Goal: Communication & Community: Answer question/provide support

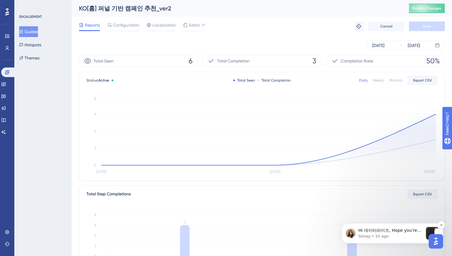
click at [396, 234] on p "Simay • 1h ago" at bounding box center [391, 236] width 65 height 5
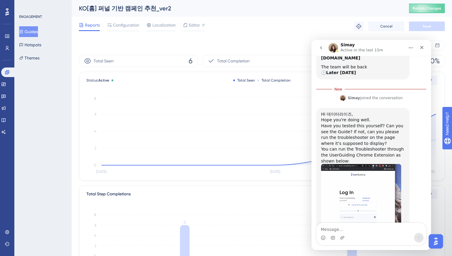
scroll to position [149, 0]
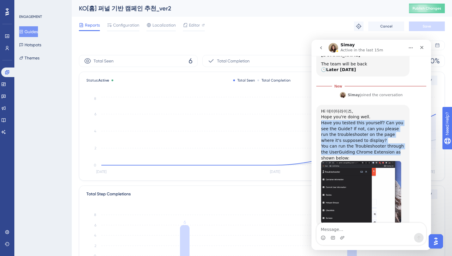
drag, startPoint x: 322, startPoint y: 106, endPoint x: 401, endPoint y: 134, distance: 84.1
click at [401, 134] on div "Hi 데이터라이즈, Hope you're doing well. Have you tested this yourself? Can you see t…" at bounding box center [363, 166] width 84 height 115
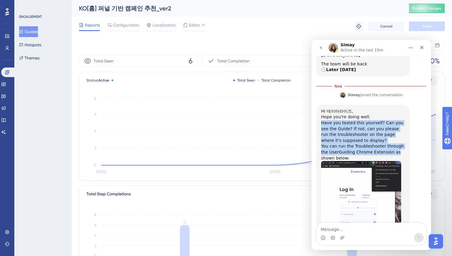
copy div "Have you tested this yourself? Can you see the Guide? If not, can you please ru…"
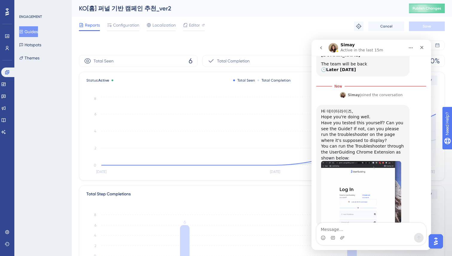
click at [363, 120] on div "Have you tested this yourself? Can you see the Guide? If not, can you please ru…" at bounding box center [363, 131] width 84 height 23
drag, startPoint x: 322, startPoint y: 131, endPoint x: 379, endPoint y: 138, distance: 57.3
click at [390, 144] on div "You can run the Troubleshooter through the UserGuiding Chrome Extension as show…" at bounding box center [363, 153] width 84 height 18
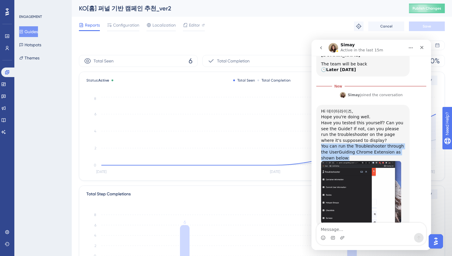
click at [371, 144] on div "You can run the Troubleshooter through the UserGuiding Chrome Extension as show…" at bounding box center [363, 153] width 84 height 18
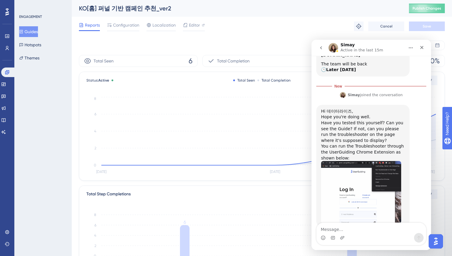
click at [325, 48] on button "go back" at bounding box center [321, 47] width 11 height 11
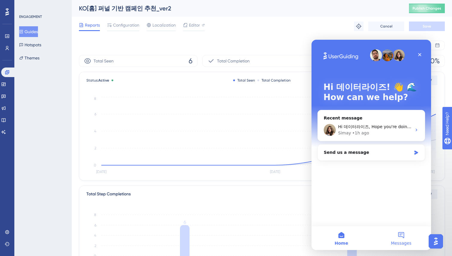
click at [401, 236] on button "Messages" at bounding box center [401, 238] width 60 height 24
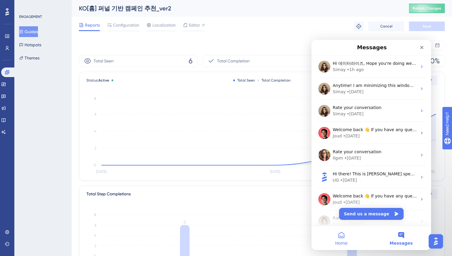
click at [341, 236] on button "Home" at bounding box center [342, 238] width 60 height 24
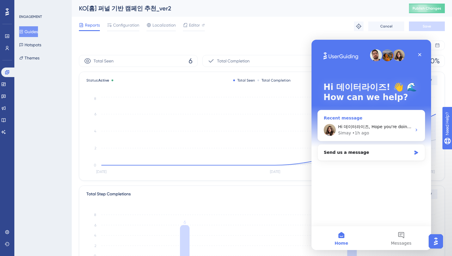
click at [380, 119] on div "Hi 데이터라이즈, Hope you're doing well. Have you tested this yourself? Can you see t…" at bounding box center [371, 130] width 107 height 22
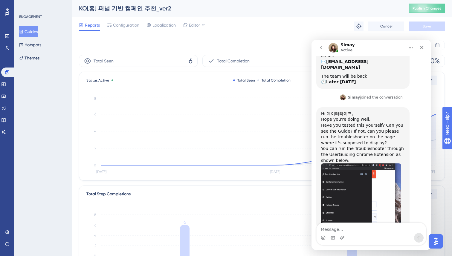
scroll to position [139, 0]
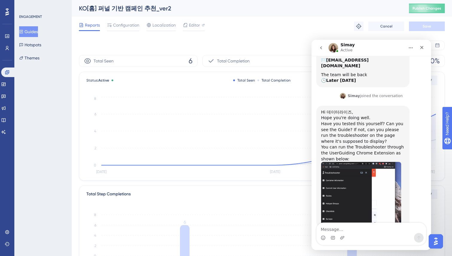
click at [34, 30] on button "Guides" at bounding box center [28, 31] width 19 height 11
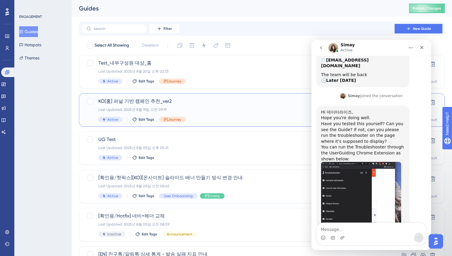
click at [193, 103] on span "KO[홈] 퍼널 기반 캠페인 추천_ver2" at bounding box center [237, 101] width 279 height 7
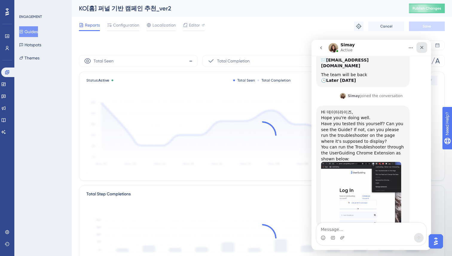
click at [421, 47] on icon "Close" at bounding box center [422, 47] width 5 height 5
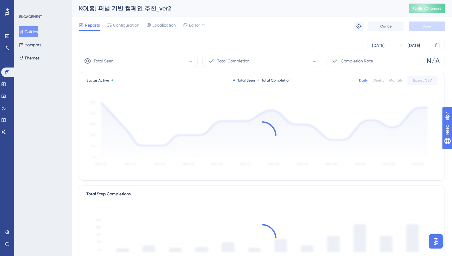
scroll to position [139, 0]
click at [262, 37] on div "Aug 18 2025 Aug 20 2025" at bounding box center [262, 45] width 366 height 19
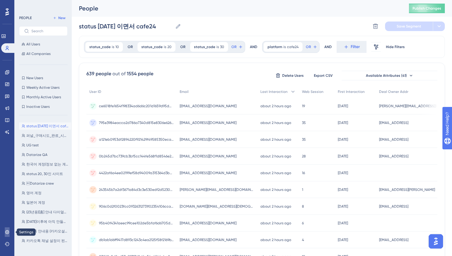
click at [6, 230] on icon at bounding box center [7, 232] width 5 height 5
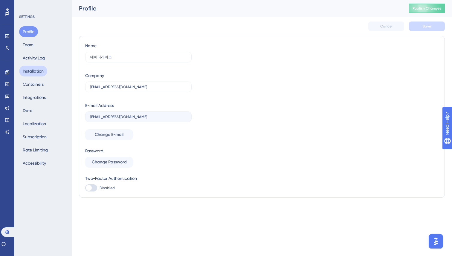
click at [32, 71] on button "Installation" at bounding box center [33, 71] width 28 height 11
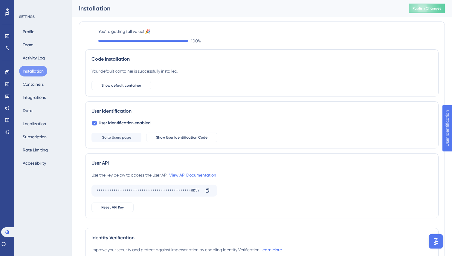
click at [266, 20] on div "You’re getting full value! 🎉 100 % Code Installation Your default container is …" at bounding box center [262, 154] width 366 height 275
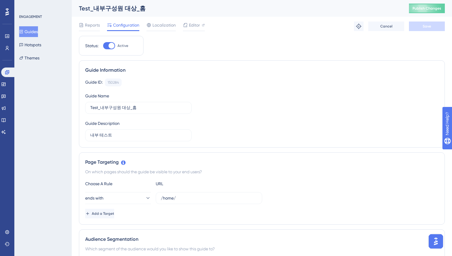
click at [304, 25] on div "Reports Configuration Localization Editor Troubleshoot Cancel Save" at bounding box center [262, 26] width 366 height 19
click at [264, 34] on div "Reports Configuration Localization Editor Troubleshoot Cancel Save" at bounding box center [262, 26] width 366 height 19
click at [248, 10] on div "Test_내부구성원 대상_홈" at bounding box center [236, 8] width 315 height 8
drag, startPoint x: 438, startPoint y: 248, endPoint x: 437, endPoint y: 242, distance: 6.3
click at [438, 248] on button "Open AI Assistant Launcher" at bounding box center [436, 241] width 14 height 14
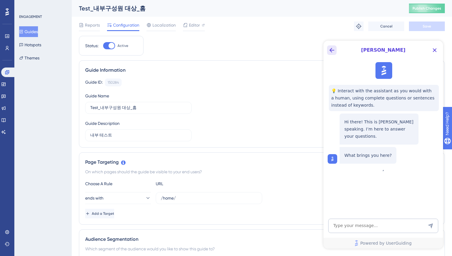
click at [333, 53] on icon "Back Button" at bounding box center [331, 50] width 7 height 7
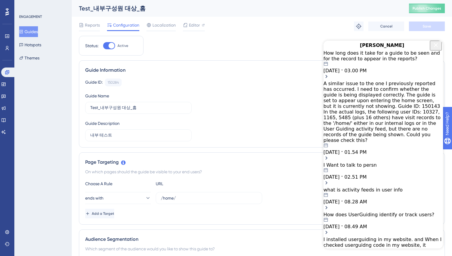
click at [433, 49] on icon "Close Button" at bounding box center [435, 45] width 7 height 7
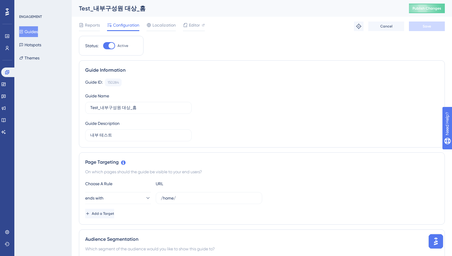
click at [434, 243] on img "Open AI Assistant Launcher" at bounding box center [436, 241] width 11 height 11
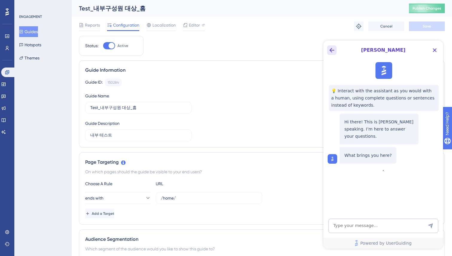
click at [332, 47] on icon "Back Button" at bounding box center [331, 50] width 7 height 7
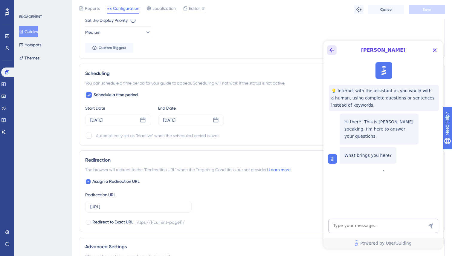
click at [335, 47] on icon "Back Button" at bounding box center [331, 50] width 7 height 7
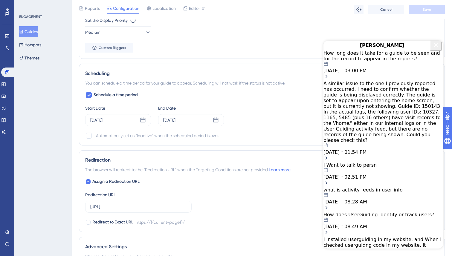
click at [440, 49] on div "[PERSON_NAME]" at bounding box center [384, 46] width 120 height 10
click at [432, 49] on icon "Close Button" at bounding box center [435, 45] width 7 height 7
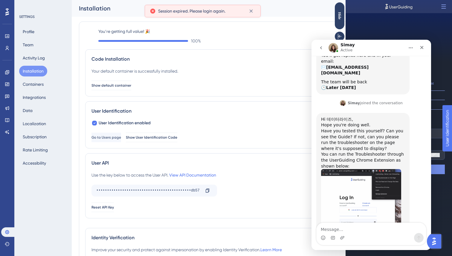
scroll to position [139, 0]
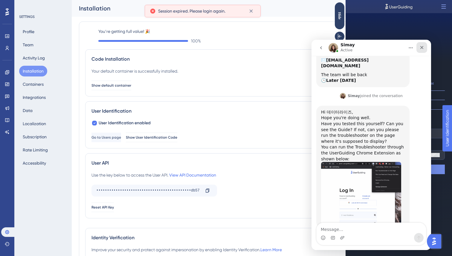
click at [422, 46] on icon "Close" at bounding box center [422, 47] width 5 height 5
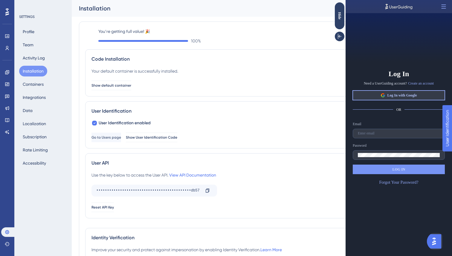
click at [396, 94] on span "Log In with Google" at bounding box center [402, 95] width 30 height 5
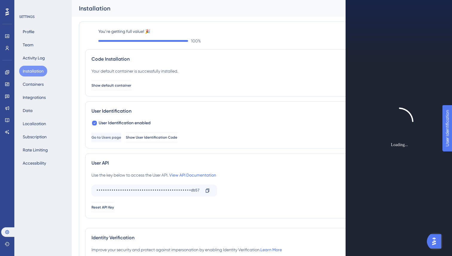
scroll to position [0, 0]
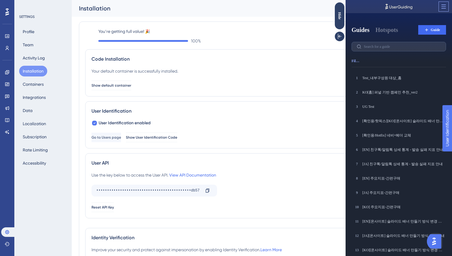
click at [441, 7] on icon at bounding box center [444, 7] width 6 height 6
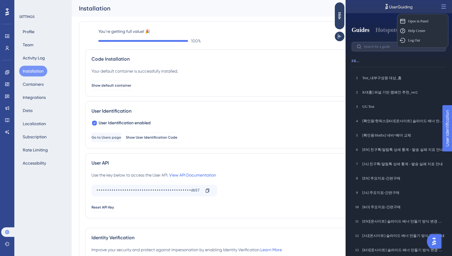
click at [377, 14] on div "Open in Panel Open in Panel Help Center Help Center Log Out Log Out Guides Hots…" at bounding box center [399, 128] width 106 height 256
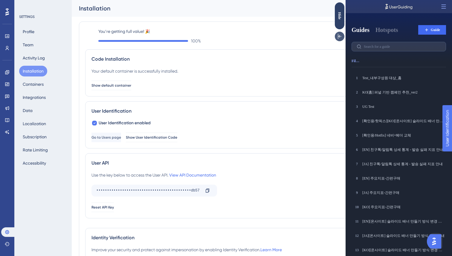
click at [339, 36] on icon at bounding box center [340, 36] width 6 height 6
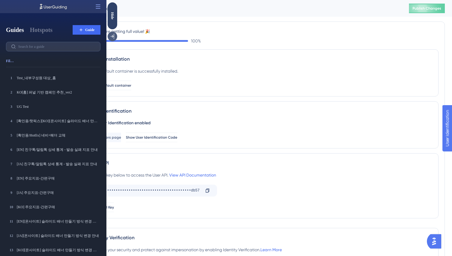
click at [113, 37] on icon at bounding box center [112, 36] width 6 height 6
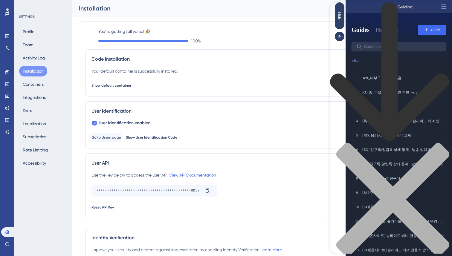
click at [390, 34] on div "Resource Center Header" at bounding box center [390, 139] width 120 height 274
type input "t"
click at [439, 143] on icon "close resource center" at bounding box center [390, 203] width 120 height 120
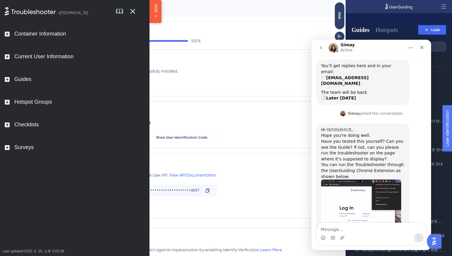
scroll to position [139, 0]
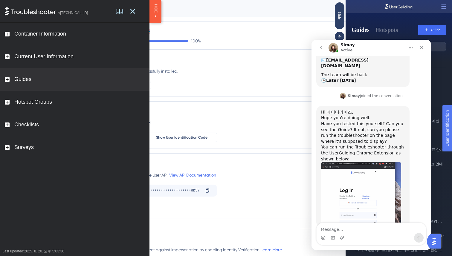
click at [27, 81] on div "Guides" at bounding box center [22, 79] width 17 height 7
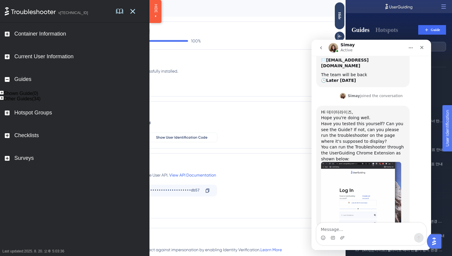
click at [25, 96] on div "Shown Guide(0)" at bounding box center [21, 93] width 35 height 5
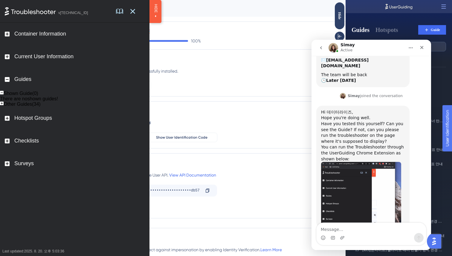
click at [22, 107] on div "Other Guides(34)" at bounding box center [75, 104] width 150 height 5
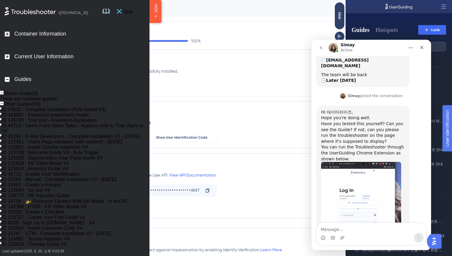
click at [122, 11] on icon at bounding box center [119, 11] width 5 height 5
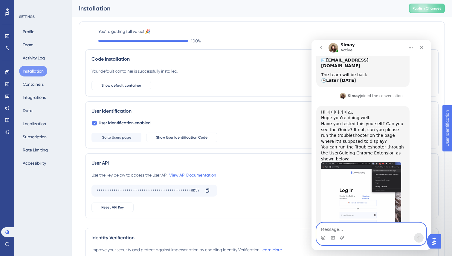
click at [338, 229] on textarea "Message…" at bounding box center [371, 228] width 109 height 10
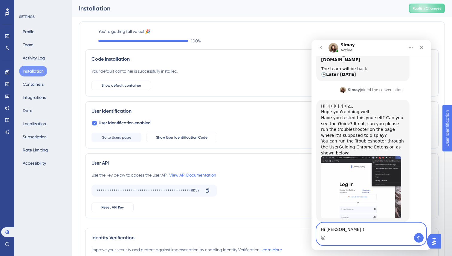
paste textarea "Yes, I’ve tried the troubleshooting. Since my account is not part of the segmen…"
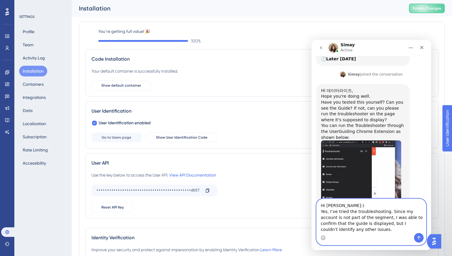
scroll to position [163, 0]
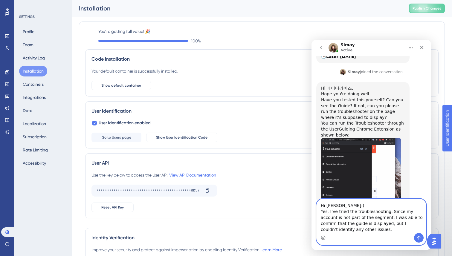
type textarea "Hi Simay:) Yes, I’ve tried the troubleshooting. Since my account is not part of…"
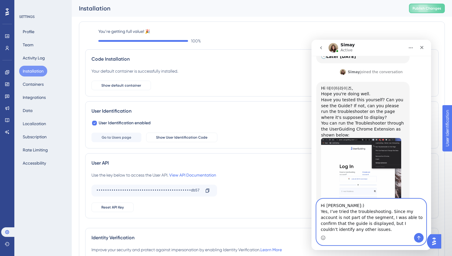
click at [354, 230] on textarea "Hi Simay:) Yes, I’ve tried the troubleshooting. Since my account is not part of…" at bounding box center [371, 216] width 109 height 34
paste textarea "Message…"
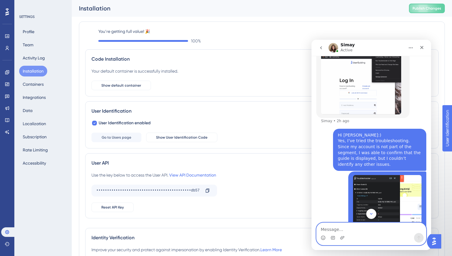
scroll to position [234, 0]
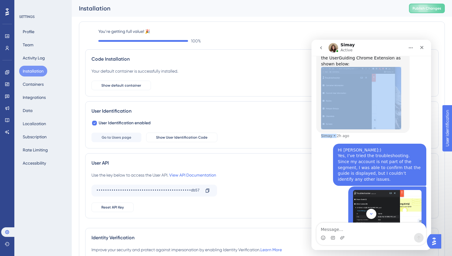
drag, startPoint x: 336, startPoint y: 118, endPoint x: 351, endPoint y: 118, distance: 15.3
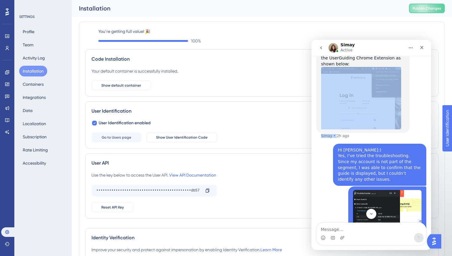
click at [351, 118] on div "Hi 데이터라이즈, Hope you're doing well. Have you tested this yourself? Can you see t…" at bounding box center [371, 77] width 110 height 133
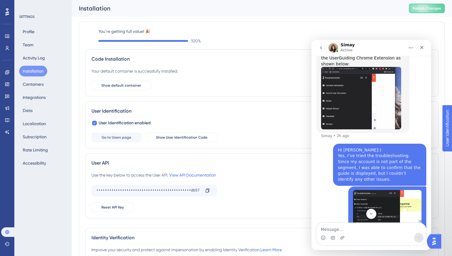
click at [325, 144] on div "Hi Simay:) Yes, I’ve tried the troubleshooting. Since my account is not part of…" at bounding box center [371, 165] width 110 height 43
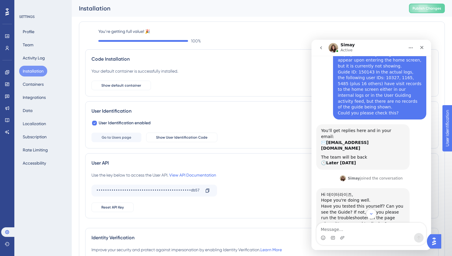
scroll to position [274, 0]
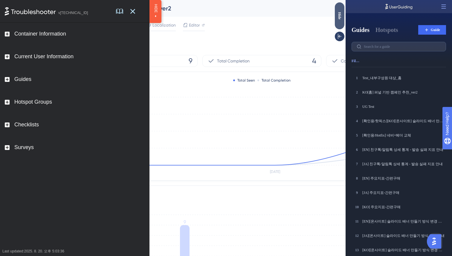
click at [341, 18] on div "Hide" at bounding box center [340, 15] width 10 height 7
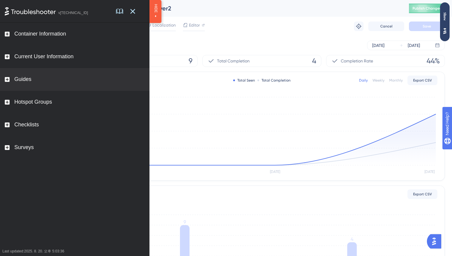
click at [25, 80] on div "Guides" at bounding box center [22, 79] width 17 height 7
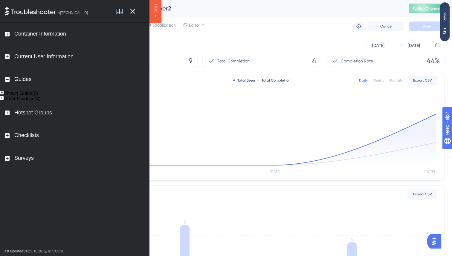
click at [24, 96] on div "Shown Guide(0)" at bounding box center [21, 93] width 35 height 5
click at [32, 107] on div "Other Guides(34)" at bounding box center [22, 104] width 37 height 5
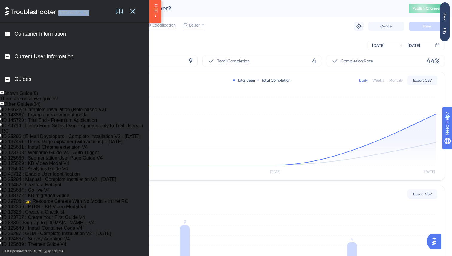
drag, startPoint x: 98, startPoint y: 7, endPoint x: 55, endPoint y: 16, distance: 43.3
click at [55, 16] on div "v [TECHNICAL_ID]" at bounding box center [75, 11] width 150 height 23
click at [156, 12] on span "HIDE" at bounding box center [155, 8] width 5 height 9
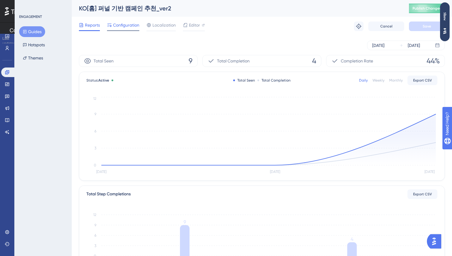
click at [122, 25] on span "Configuration" at bounding box center [126, 25] width 26 height 7
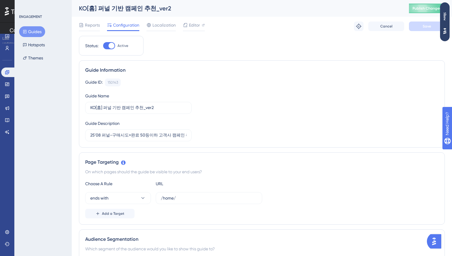
click at [10, 13] on div "SHOW" at bounding box center [7, 6] width 15 height 13
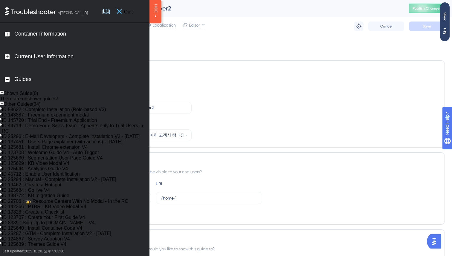
click at [122, 11] on icon at bounding box center [119, 11] width 5 height 5
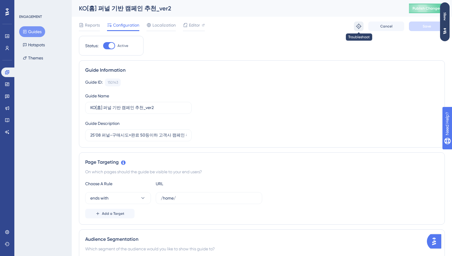
click at [359, 26] on icon at bounding box center [358, 26] width 5 height 5
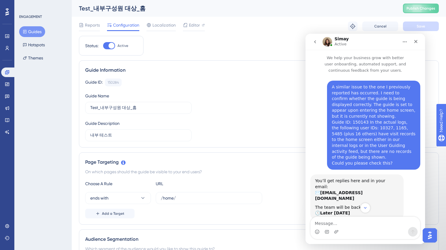
click at [316, 42] on icon "go back" at bounding box center [315, 41] width 5 height 5
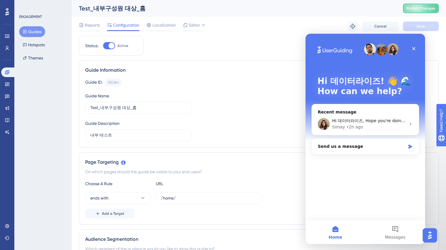
click at [384, 51] on img "Intercom messenger" at bounding box center [382, 49] width 12 height 12
click at [397, 51] on img "Intercom messenger" at bounding box center [393, 49] width 12 height 12
click at [400, 231] on button "Messages" at bounding box center [395, 232] width 60 height 24
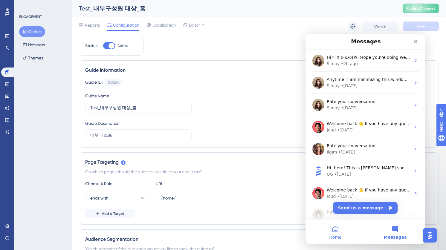
click at [333, 232] on button "Home" at bounding box center [336, 232] width 60 height 24
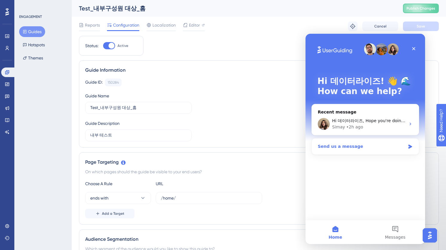
click at [379, 151] on div "Send us a message" at bounding box center [365, 147] width 107 height 16
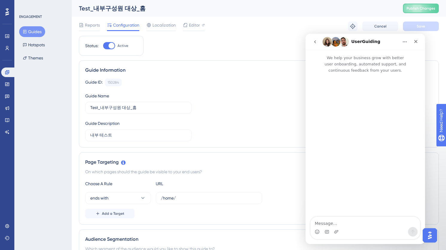
click at [316, 41] on icon "go back" at bounding box center [315, 41] width 5 height 5
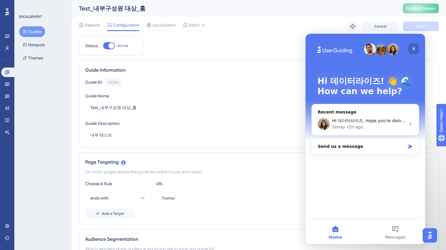
click at [416, 48] on icon "Close" at bounding box center [414, 48] width 5 height 5
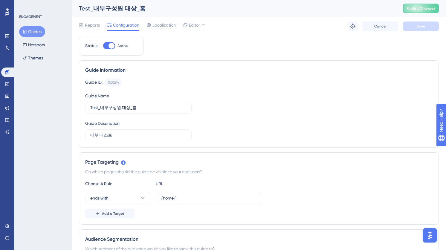
click at [432, 234] on img "Open AI Assistant Launcher" at bounding box center [430, 235] width 11 height 11
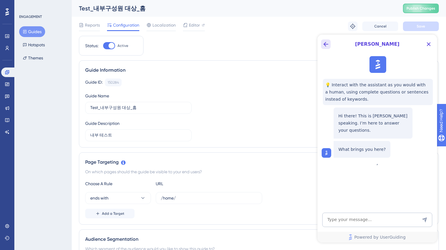
click at [325, 43] on icon "Back Button" at bounding box center [326, 44] width 5 height 5
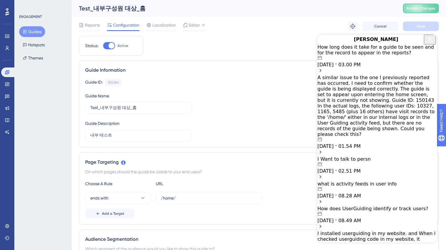
click at [388, 90] on div "A similar issue to the one I previously reported has occurred. I need to confir…" at bounding box center [378, 112] width 120 height 74
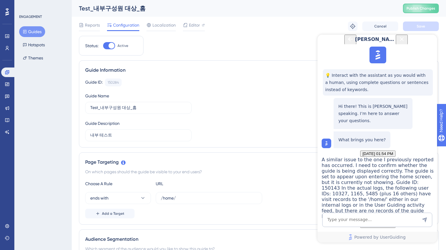
scroll to position [227, 0]
